Goal: Navigation & Orientation: Go to known website

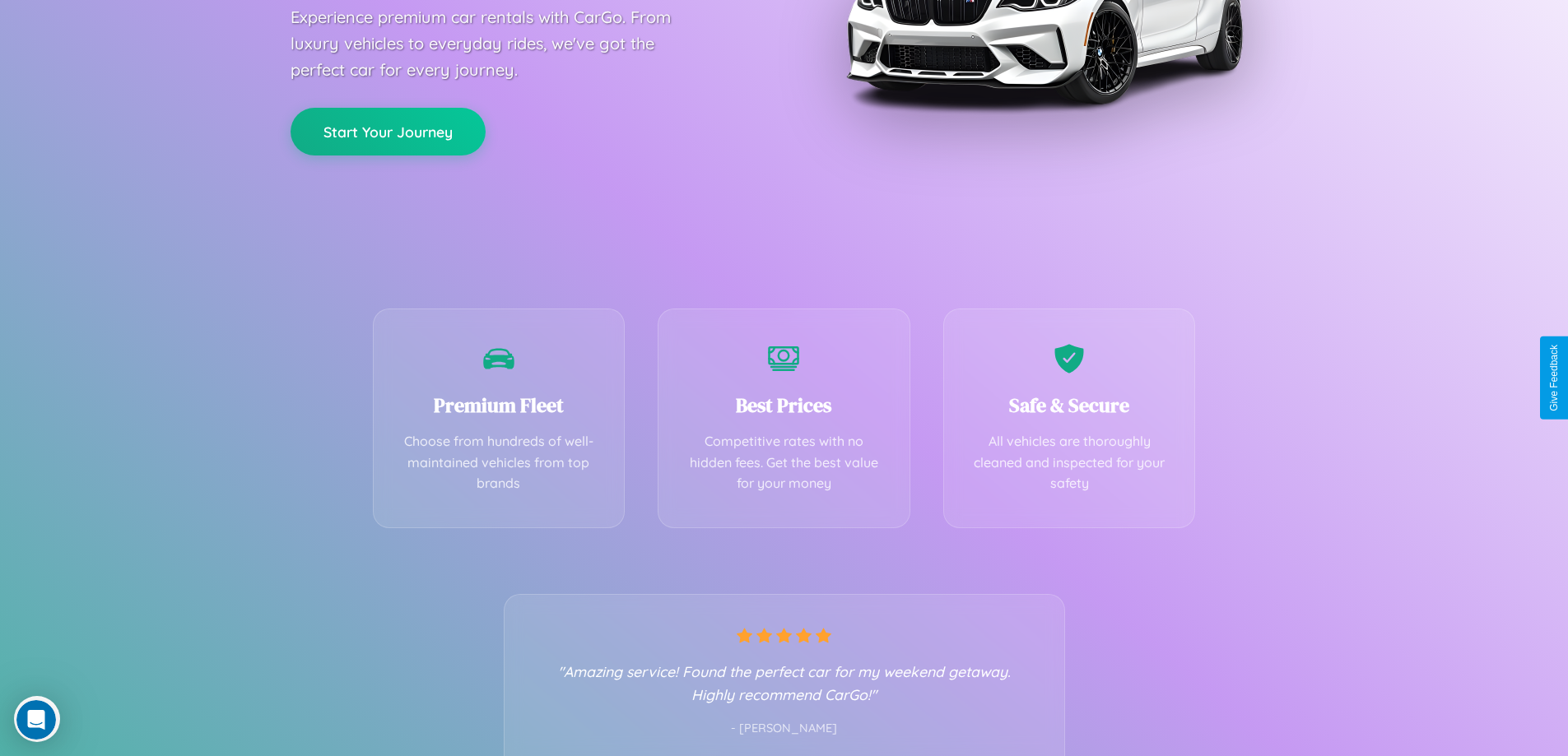
scroll to position [324, 0]
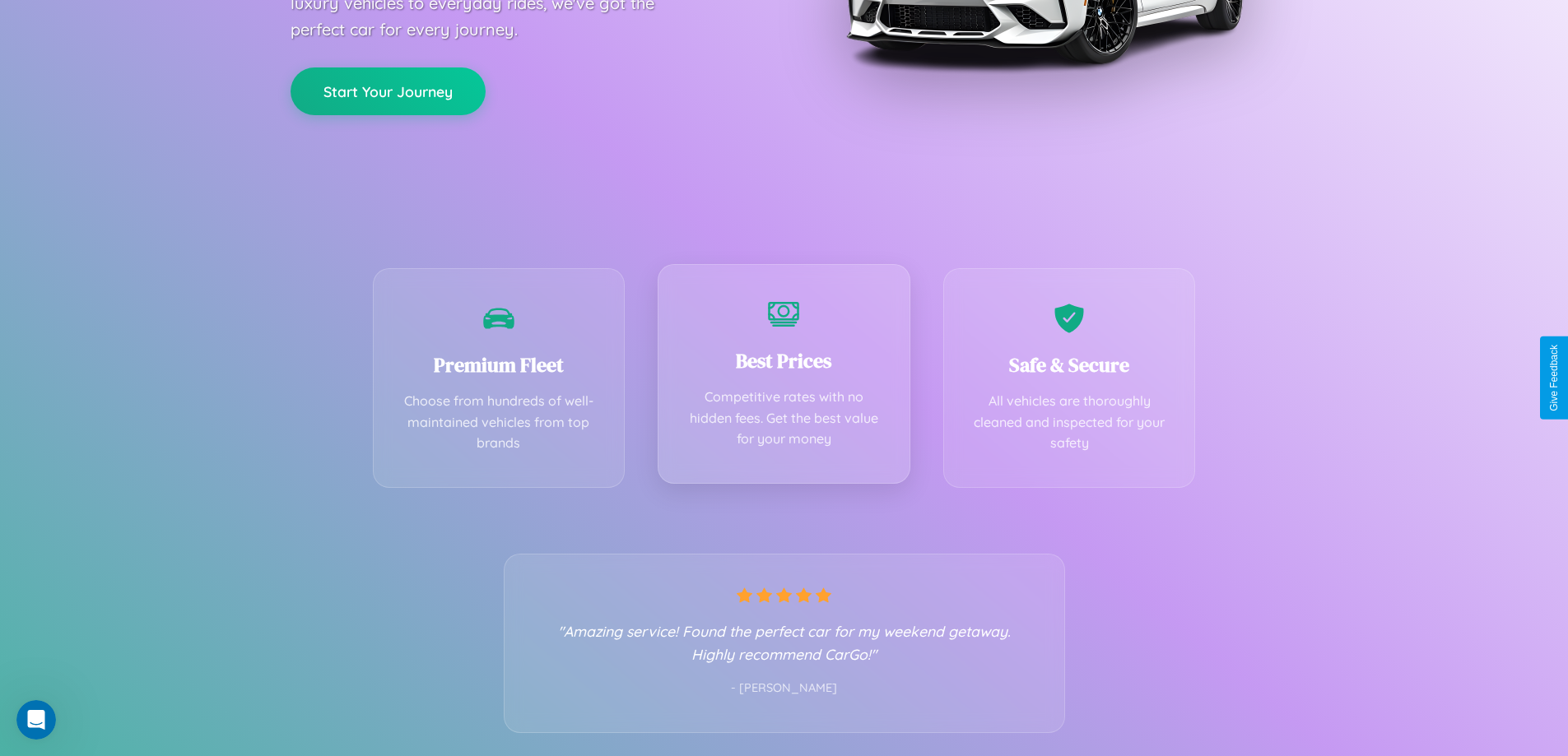
click at [783, 378] on div "Best Prices Competitive rates with no hidden fees. Get the best value for your …" at bounding box center [783, 374] width 252 height 219
click at [387, 89] on button "Start Your Journey" at bounding box center [387, 89] width 195 height 48
click at [387, 89] on button "Start Your Journey" at bounding box center [387, 89] width 195 height 48
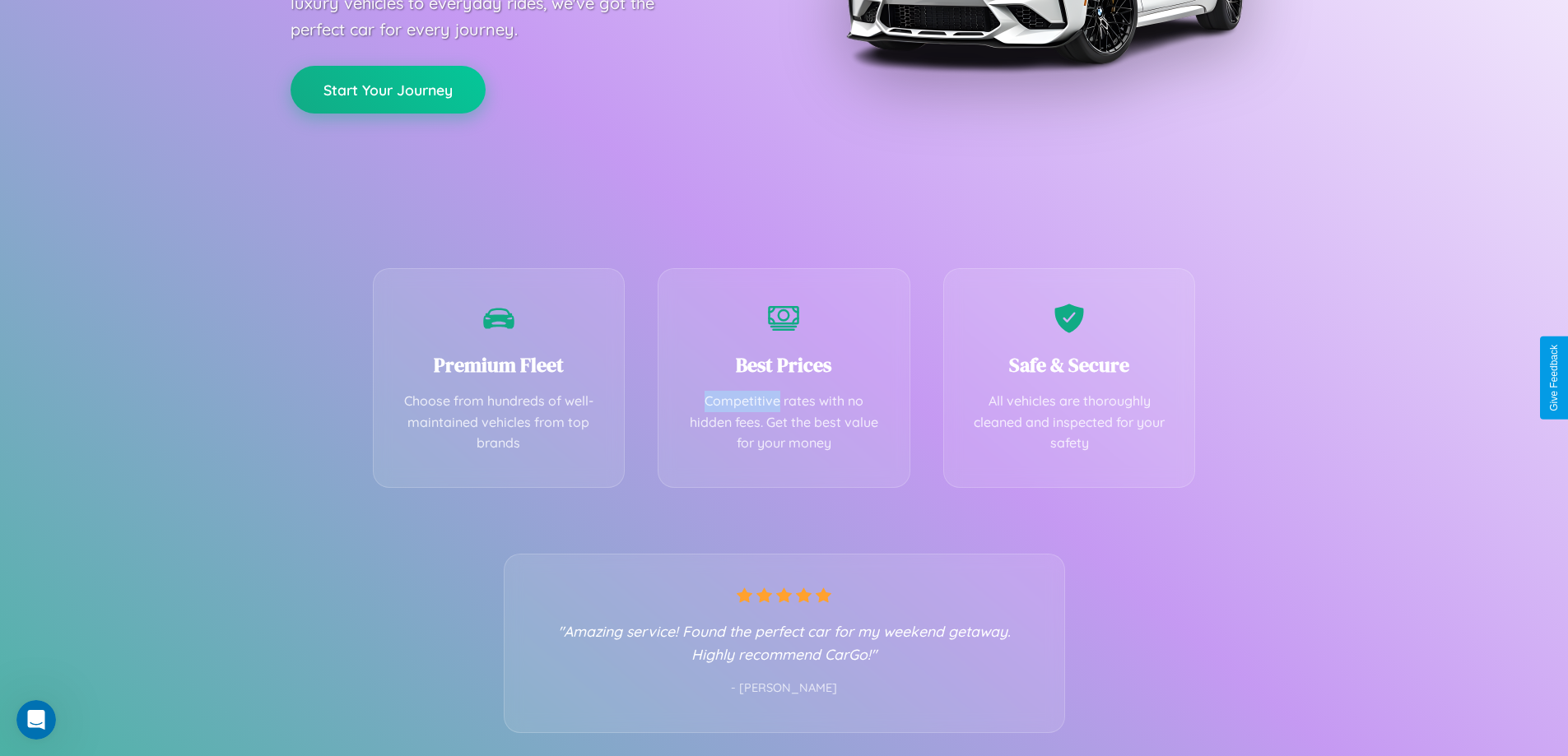
click at [387, 89] on button "Start Your Journey" at bounding box center [387, 89] width 195 height 48
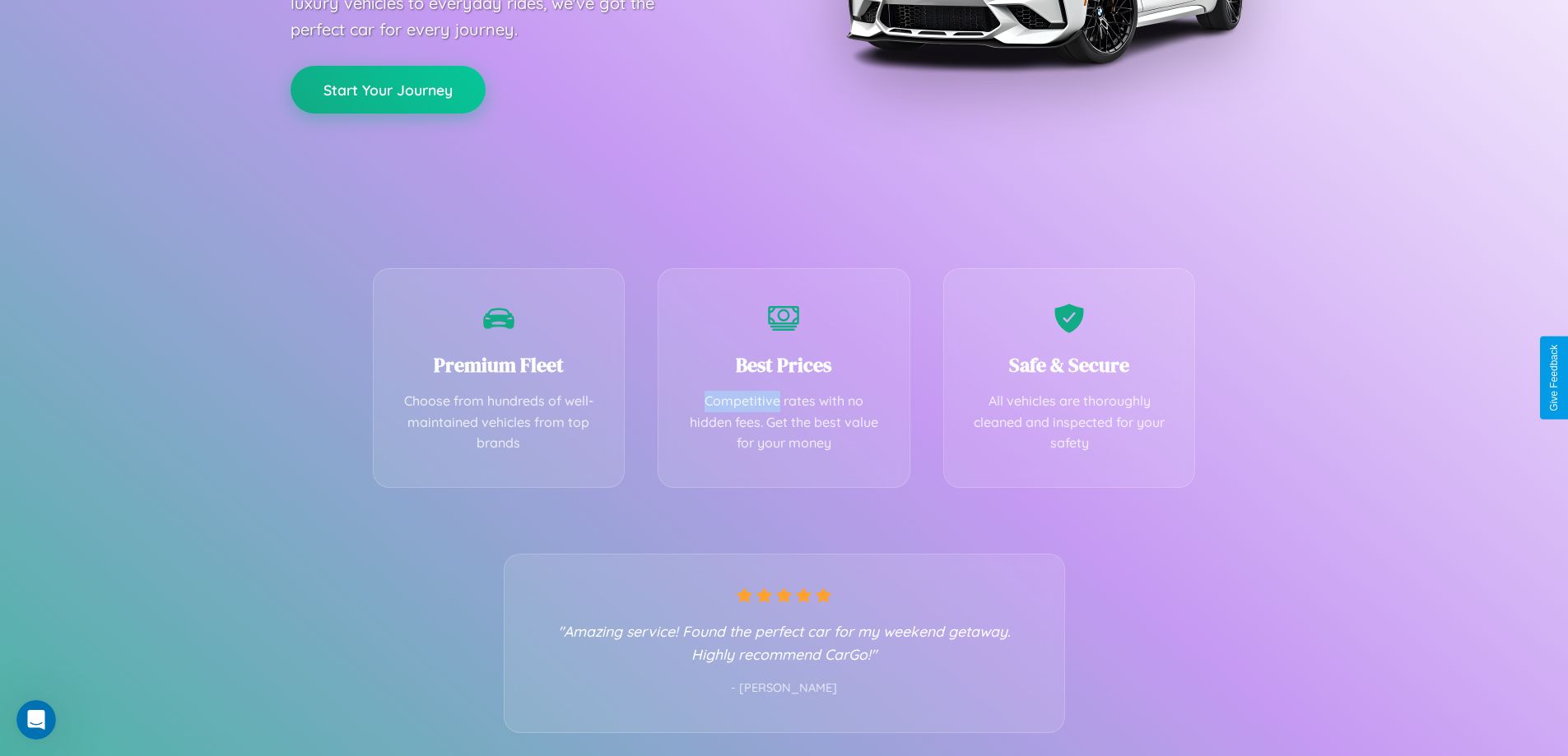
click at [387, 89] on button "Start Your Journey" at bounding box center [387, 89] width 195 height 48
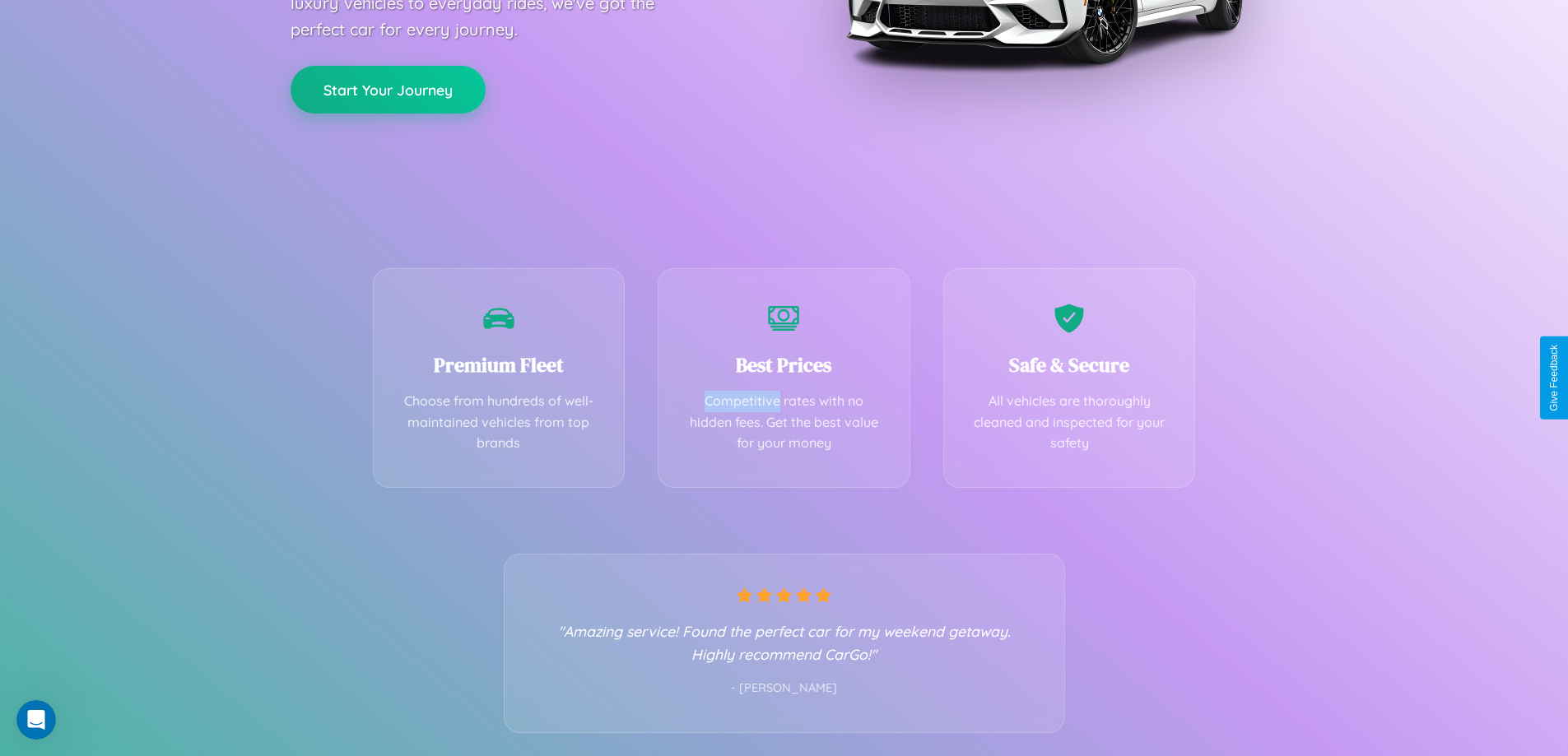
click at [387, 89] on button "Start Your Journey" at bounding box center [387, 89] width 195 height 48
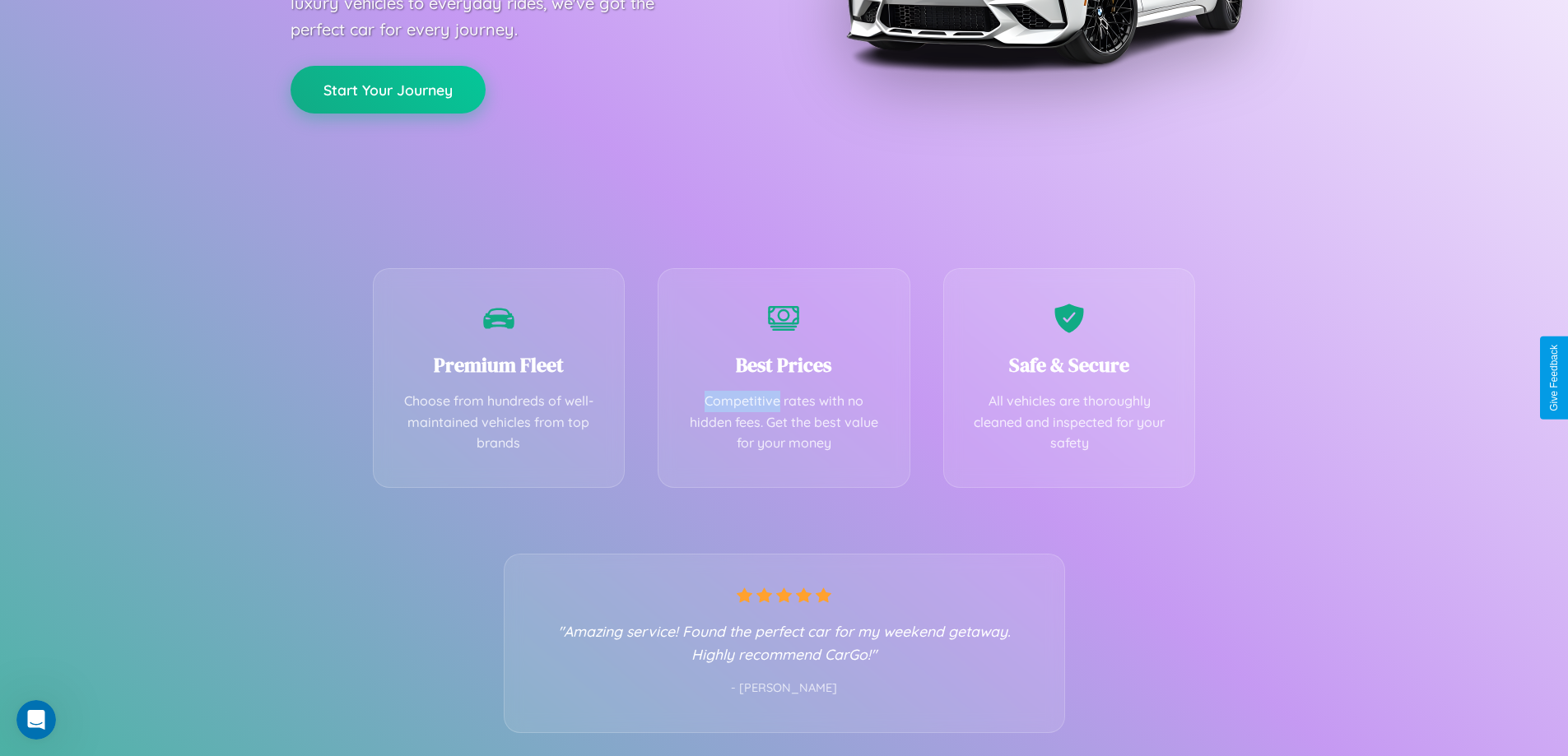
click at [387, 89] on button "Start Your Journey" at bounding box center [387, 89] width 195 height 48
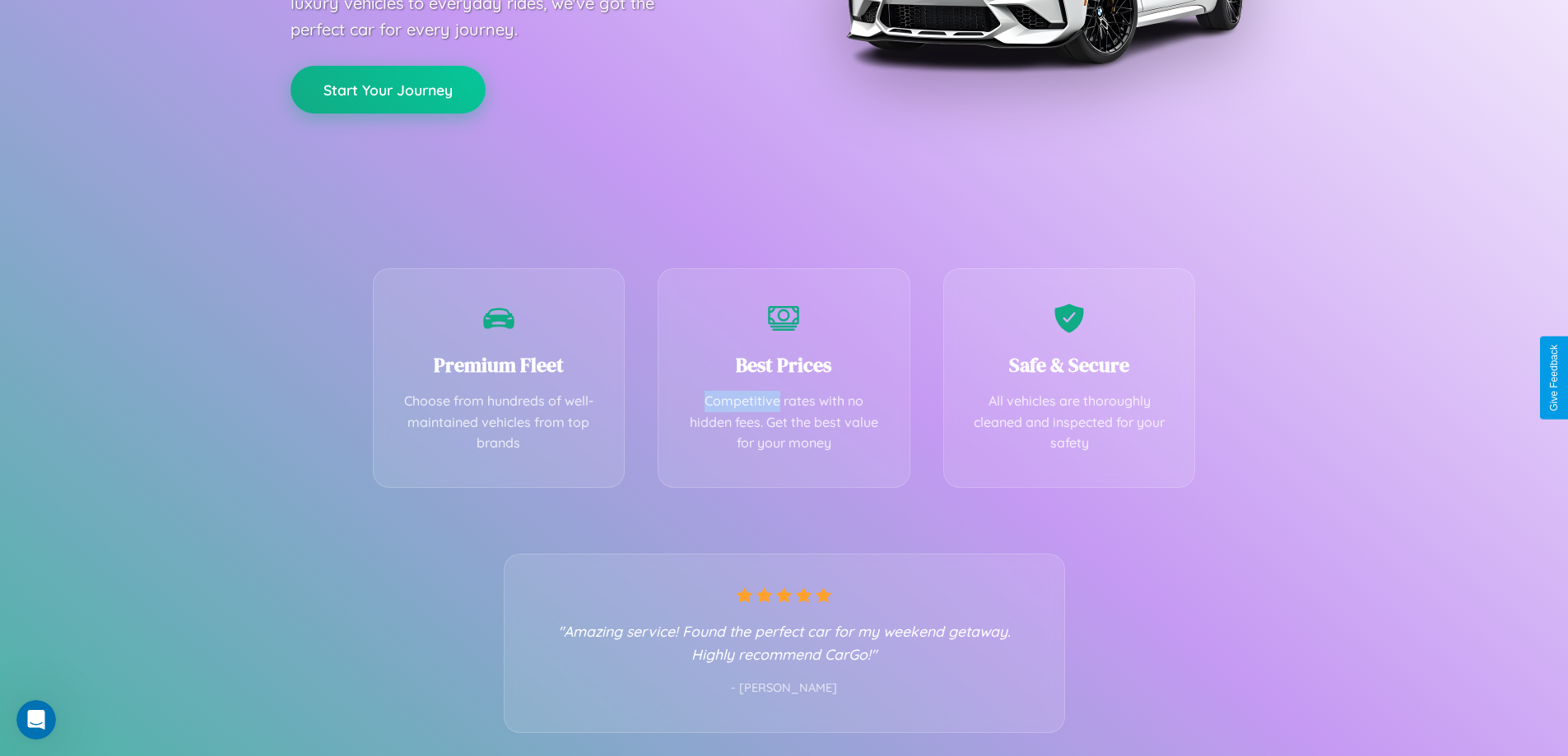
click at [387, 89] on button "Start Your Journey" at bounding box center [387, 89] width 195 height 48
